Goal: Information Seeking & Learning: Learn about a topic

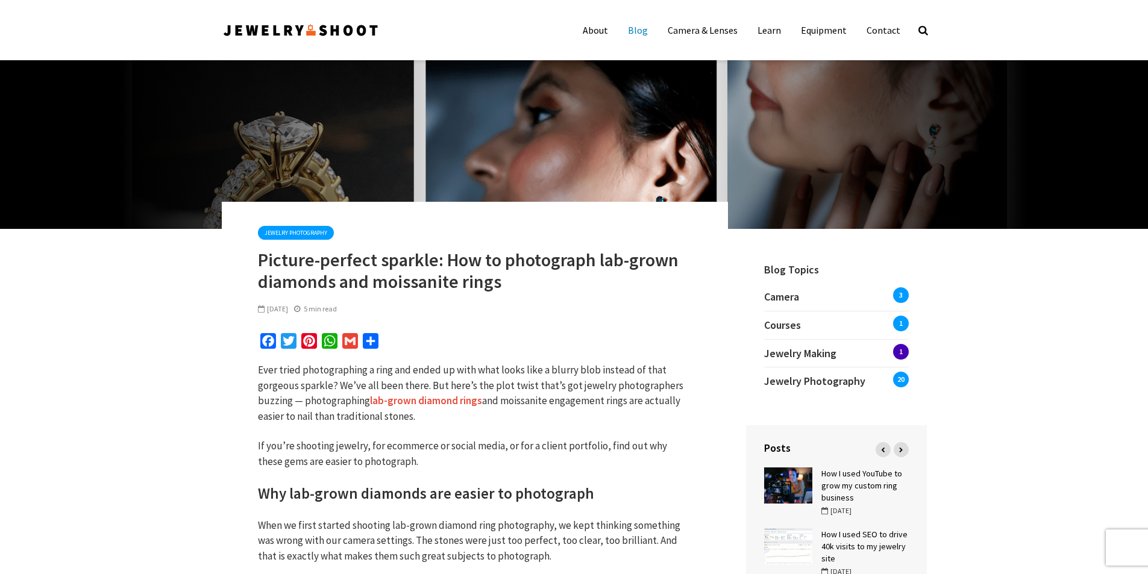
click at [649, 28] on link "Blog" at bounding box center [638, 30] width 38 height 24
